Goal: Information Seeking & Learning: Check status

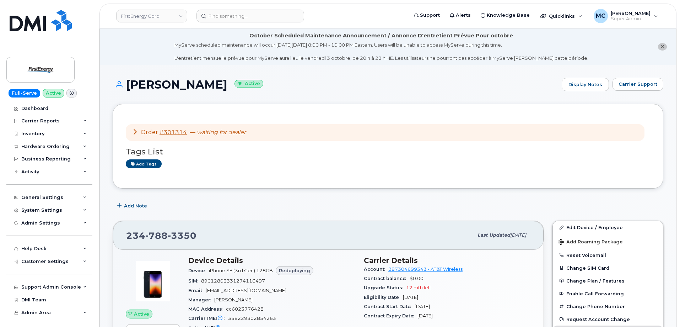
scroll to position [26, 0]
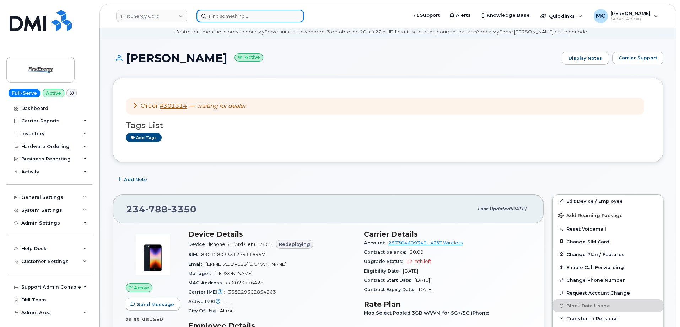
click at [239, 20] on input at bounding box center [251, 16] width 108 height 13
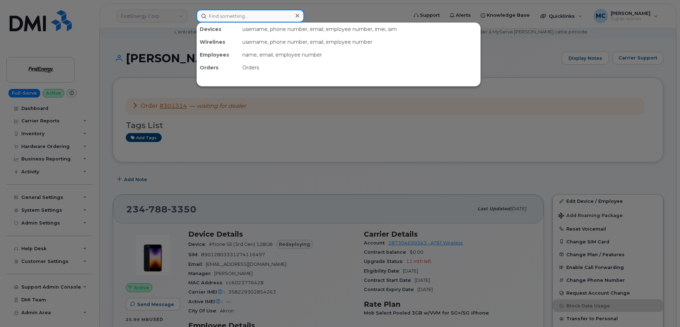
paste input "3046277164"
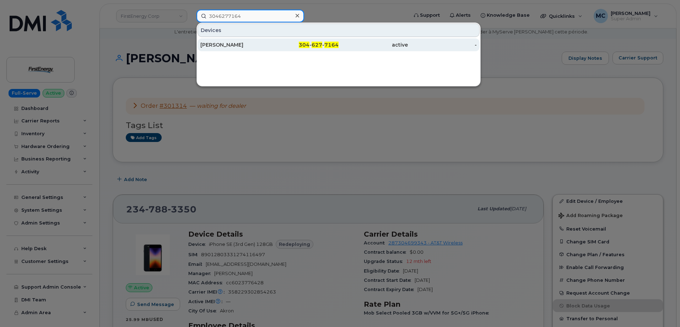
type input "3046277164"
click at [312, 44] on span "627" at bounding box center [317, 45] width 11 height 6
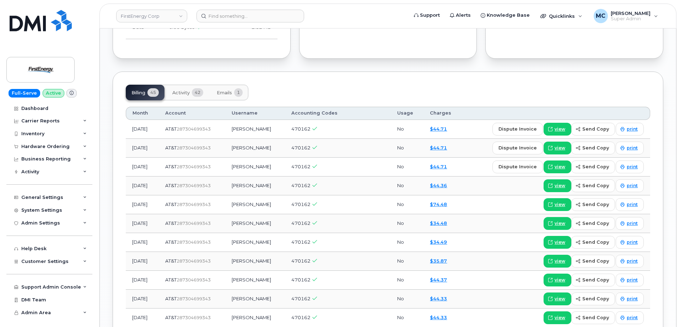
scroll to position [673, 0]
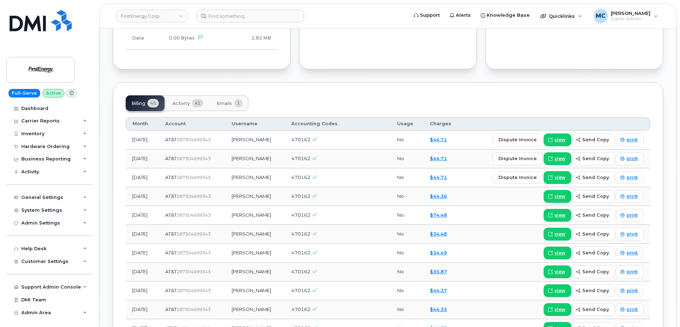
click at [189, 103] on span "Activity" at bounding box center [180, 104] width 17 height 6
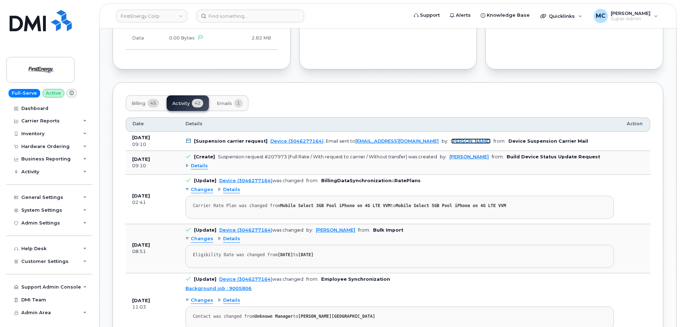
click at [455, 141] on link "[PERSON_NAME]" at bounding box center [470, 140] width 39 height 5
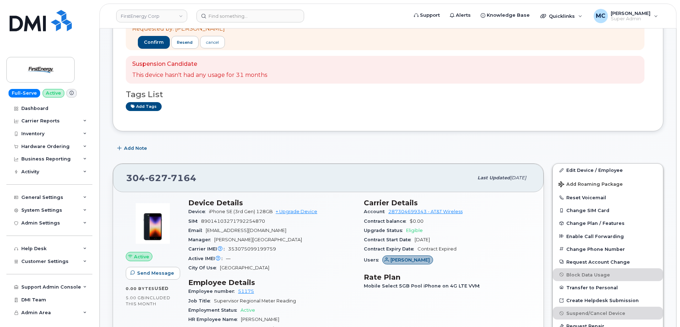
scroll to position [192, 0]
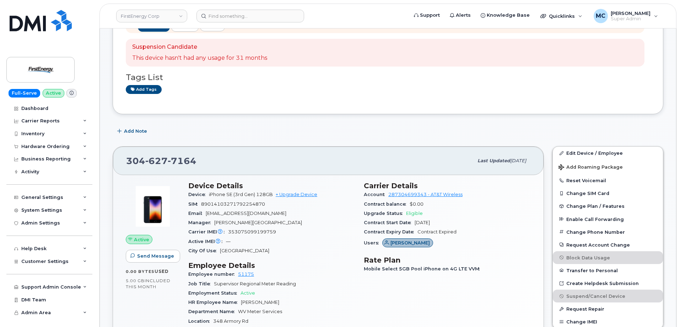
click at [428, 137] on div "Add Note" at bounding box center [388, 131] width 551 height 13
